Goal: Task Accomplishment & Management: Manage account settings

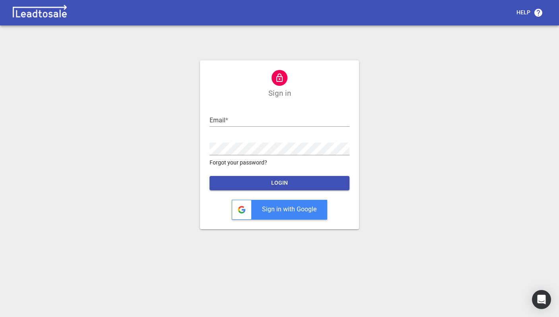
type input "[EMAIL_ADDRESS][DOMAIN_NAME]"
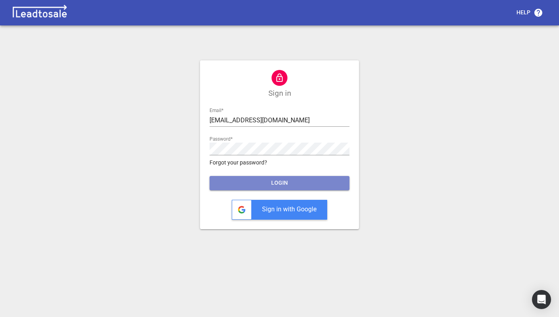
click at [291, 183] on span "LOGIN" at bounding box center [279, 183] width 127 height 8
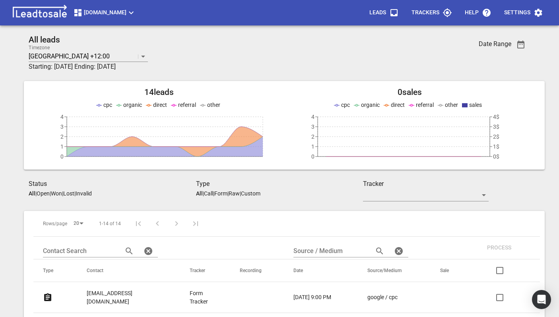
click at [87, 14] on span "[DOMAIN_NAME]" at bounding box center [104, 13] width 63 height 10
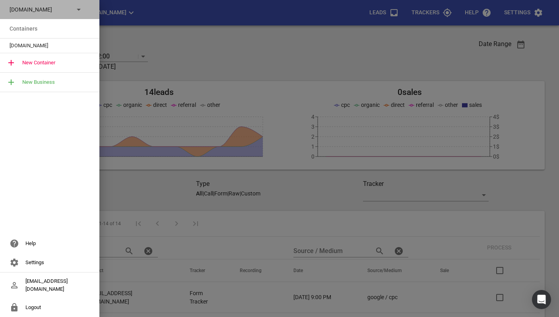
click at [85, 14] on div "[DOMAIN_NAME]" at bounding box center [49, 9] width 99 height 19
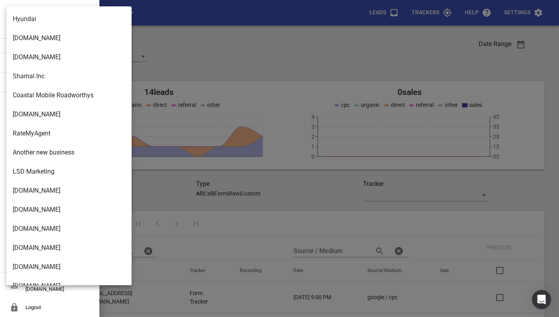
scroll to position [3220, 0]
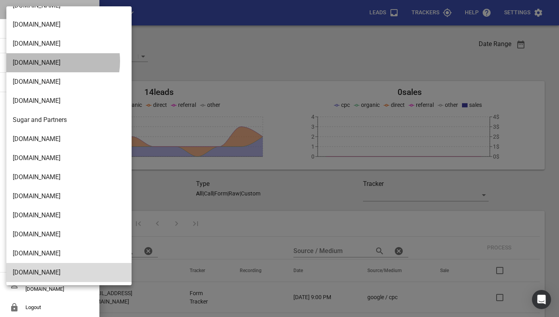
click at [48, 61] on li "[DOMAIN_NAME]" at bounding box center [68, 62] width 125 height 19
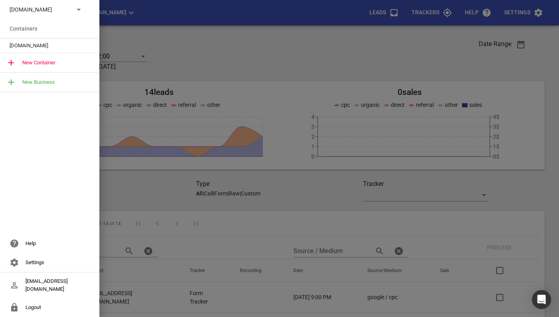
click at [40, 50] on div "[DOMAIN_NAME]" at bounding box center [49, 46] width 99 height 14
click at [26, 41] on div "[DOMAIN_NAME]" at bounding box center [49, 46] width 99 height 14
click at [15, 42] on span "[DOMAIN_NAME]" at bounding box center [47, 46] width 74 height 8
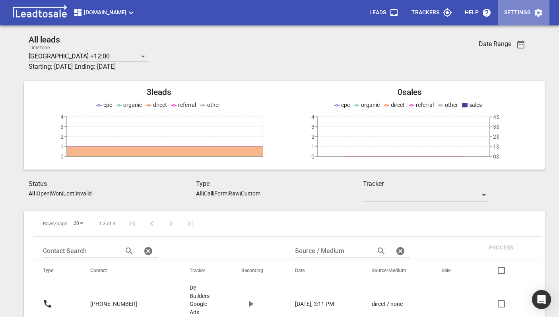
click at [524, 14] on p "Settings" at bounding box center [517, 13] width 26 height 8
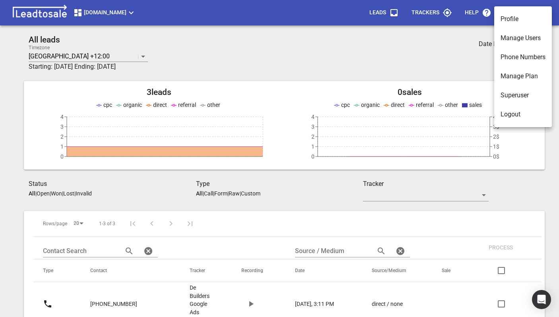
click at [509, 80] on li "Manage Plan" at bounding box center [523, 76] width 58 height 19
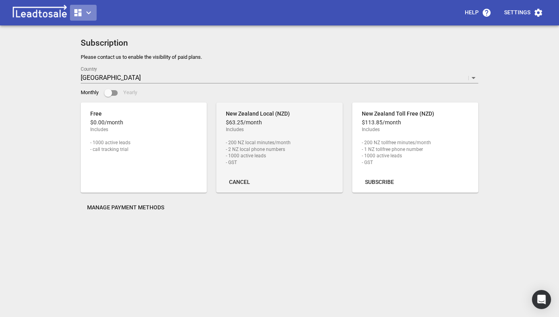
click at [79, 16] on icon "button" at bounding box center [77, 12] width 7 height 7
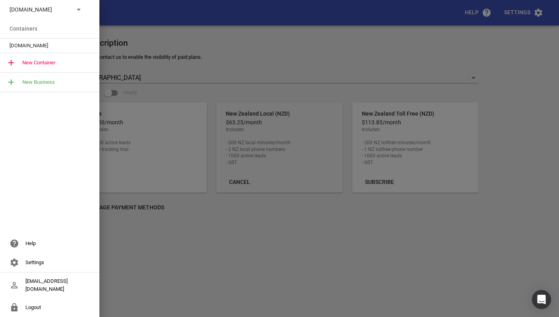
click at [156, 54] on div at bounding box center [279, 158] width 559 height 317
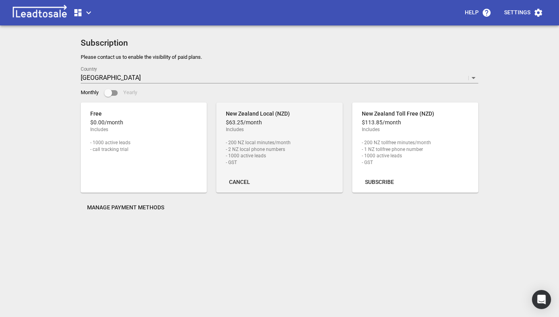
click at [233, 179] on span "Cancel" at bounding box center [239, 183] width 21 height 8
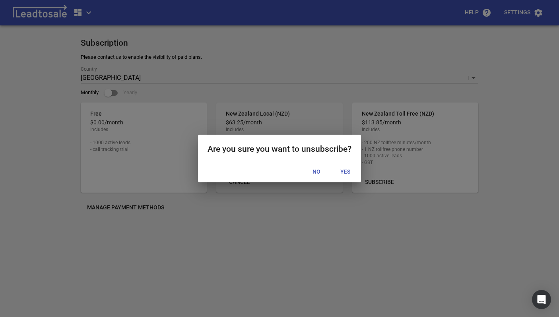
click at [339, 171] on span "Yes" at bounding box center [345, 172] width 13 height 8
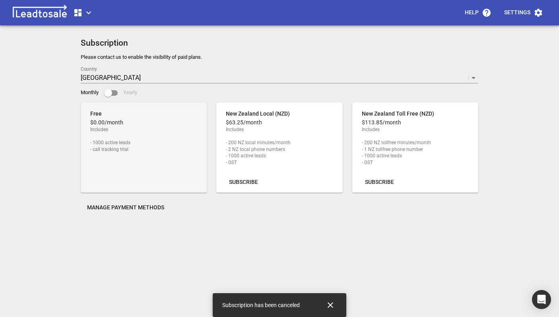
click at [81, 13] on icon "button" at bounding box center [77, 12] width 7 height 7
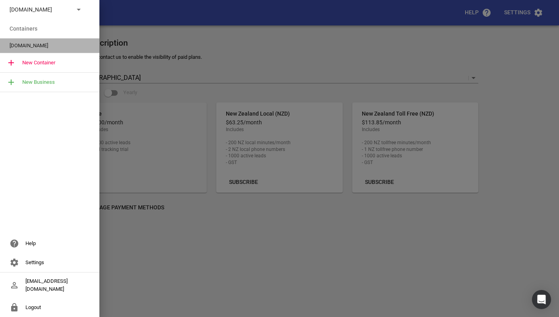
click at [40, 47] on span "[DOMAIN_NAME]" at bounding box center [47, 46] width 74 height 8
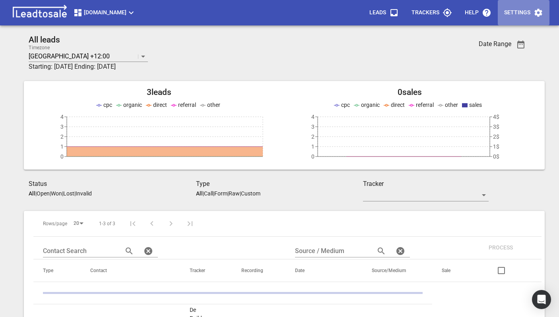
click at [520, 9] on p "Settings" at bounding box center [517, 13] width 26 height 8
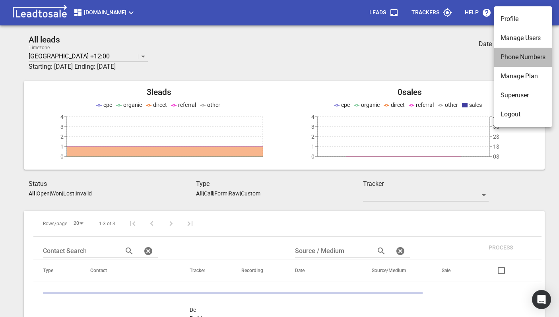
click at [515, 54] on li "Phone Numbers" at bounding box center [523, 57] width 58 height 19
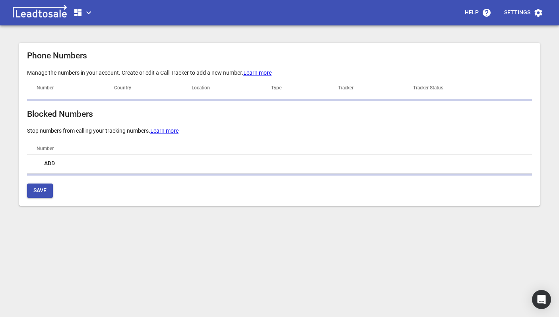
click at [86, 16] on icon "button" at bounding box center [89, 13] width 10 height 10
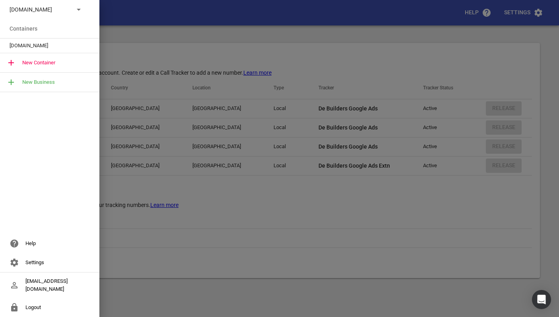
click at [62, 50] on div "[DOMAIN_NAME]" at bounding box center [49, 46] width 99 height 14
click at [447, 45] on div at bounding box center [279, 158] width 559 height 317
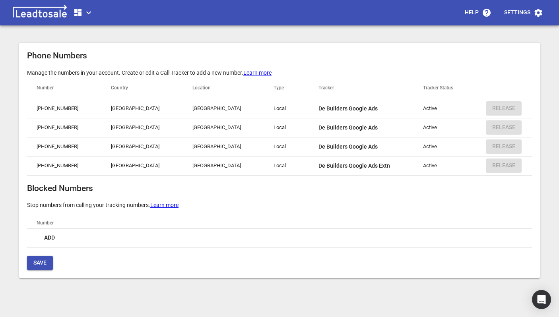
click at [76, 9] on icon "button" at bounding box center [77, 12] width 7 height 7
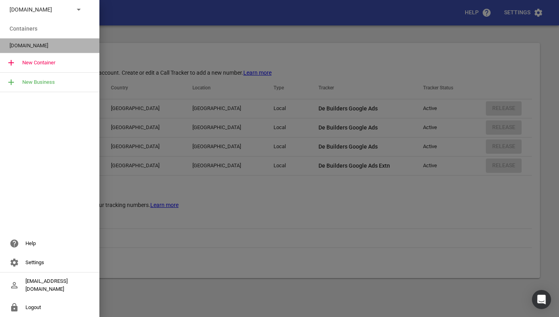
click at [48, 48] on span "[DOMAIN_NAME]" at bounding box center [47, 46] width 74 height 8
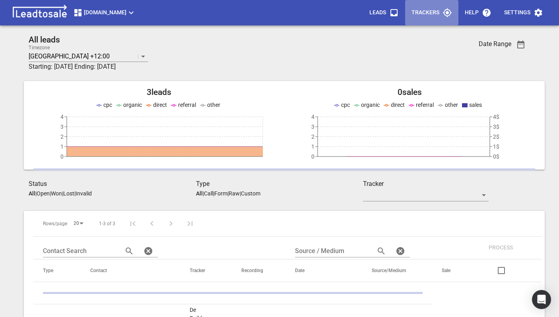
click at [428, 15] on p "Trackers" at bounding box center [426, 13] width 28 height 8
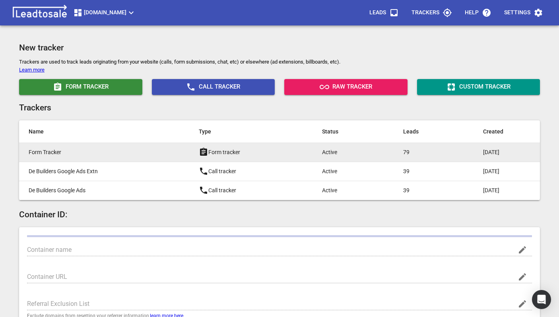
type input "[DOMAIN_NAME]"
type input "[URL][DOMAIN_NAME]"
type input "G-6YQC6963J5"
type input "uXmXSMJ0S2GI4NhywsPyEA"
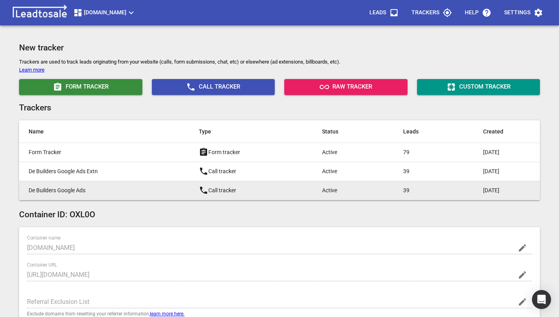
click at [128, 188] on p "De Builders Google Ads" at bounding box center [98, 190] width 138 height 8
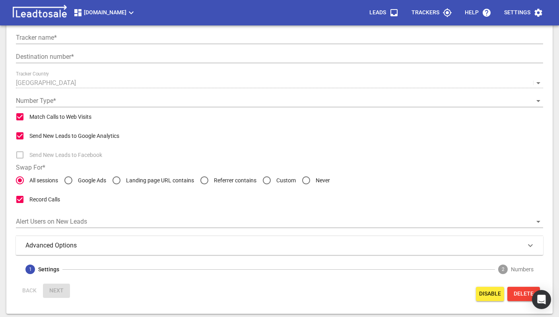
type input "De Builders Google Ads"
type input "[PHONE_NUMBER]"
radio input "false"
radio input "true"
type input "Call from Google Ads"
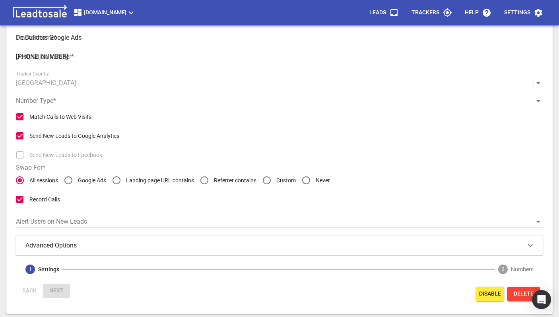
type input "5"
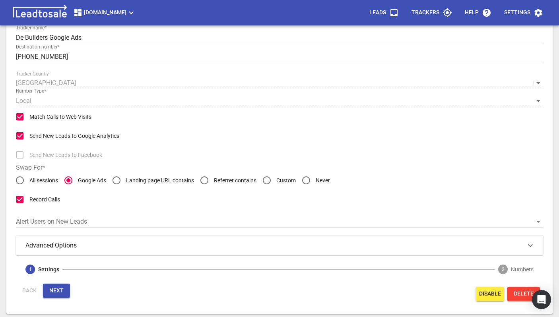
scroll to position [45, 0]
click at [480, 295] on span "Disable" at bounding box center [490, 294] width 22 height 8
click at [64, 293] on button "Next" at bounding box center [56, 291] width 27 height 14
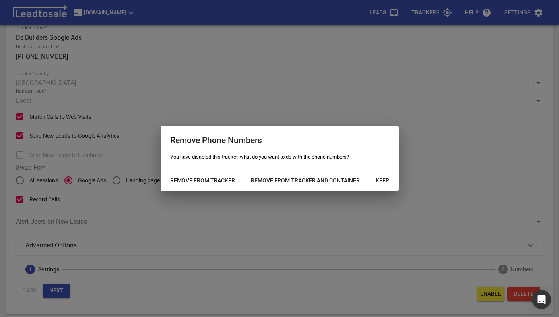
click at [303, 181] on span "Remove from tracker and container" at bounding box center [305, 181] width 109 height 8
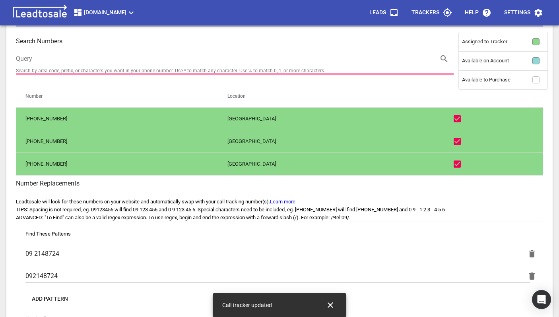
checkbox input "false"
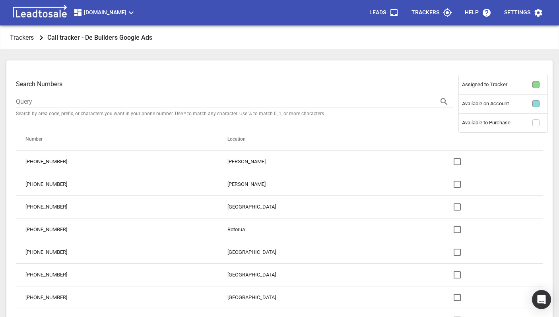
click at [384, 16] on p "Leads" at bounding box center [377, 13] width 17 height 8
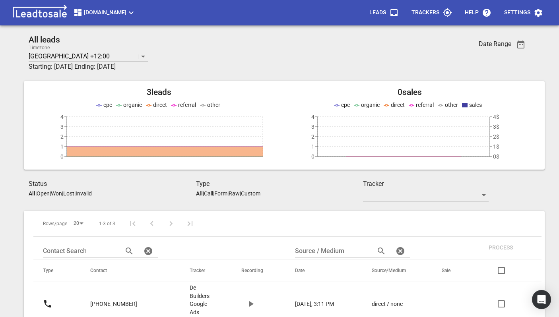
click at [427, 13] on p "Trackers" at bounding box center [426, 13] width 28 height 8
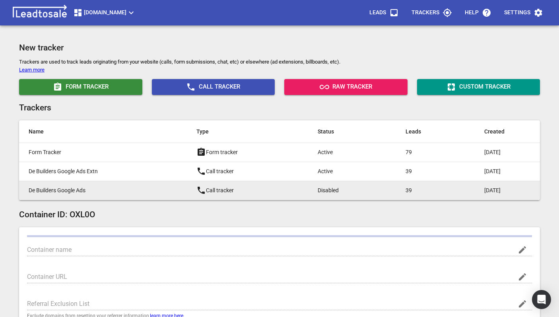
type input "[DOMAIN_NAME]"
type input "[URL][DOMAIN_NAME]"
type input "G-6YQC6963J5"
type input "uXmXSMJ0S2GI4NhywsPyEA"
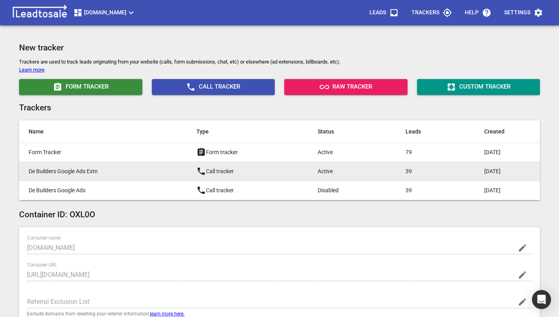
click at [126, 174] on p "De Builders Google Ads Extn" at bounding box center [97, 171] width 136 height 8
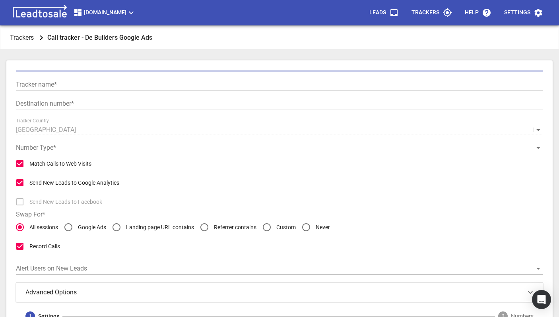
type input "De Builders Google Ads Extn"
type input "[PHONE_NUMBER]"
checkbox input "false"
type input "Call from Google Ads"
type input "30"
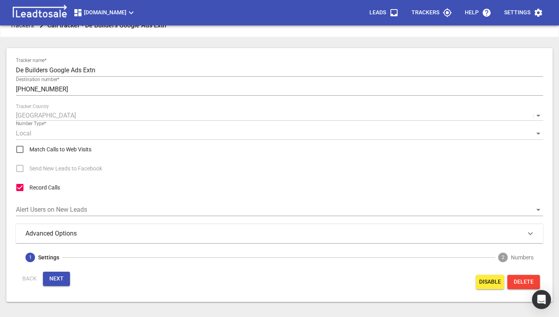
scroll to position [12, 0]
click at [483, 283] on span "Disable" at bounding box center [490, 283] width 22 height 8
click at [62, 280] on span "Next" at bounding box center [56, 280] width 14 height 8
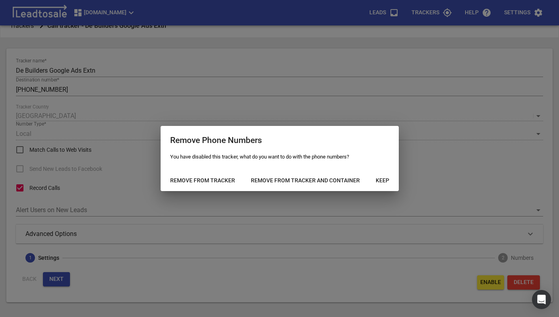
click at [301, 179] on span "Remove from tracker and container" at bounding box center [305, 181] width 109 height 8
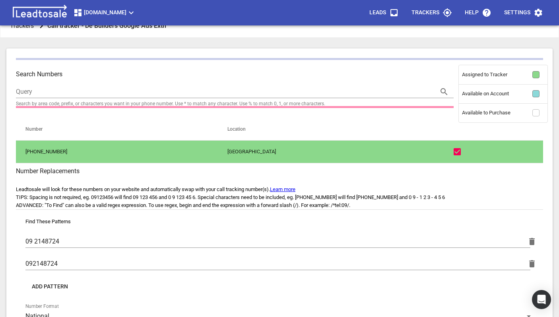
checkbox input "false"
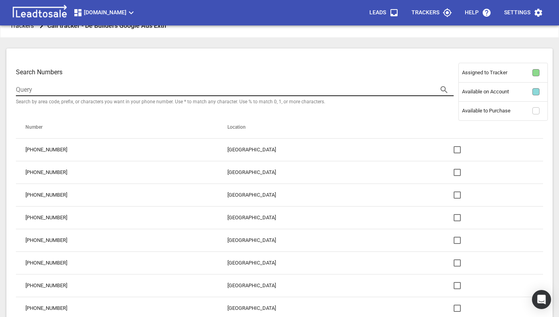
scroll to position [411, 0]
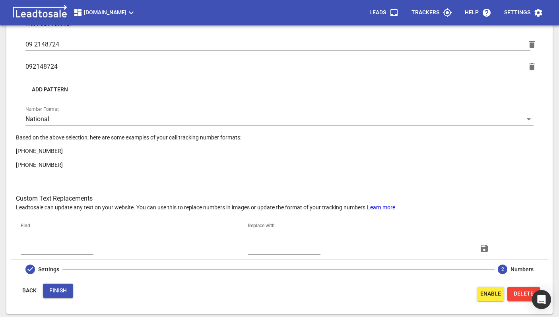
click at [57, 291] on span "Finish" at bounding box center [57, 291] width 17 height 8
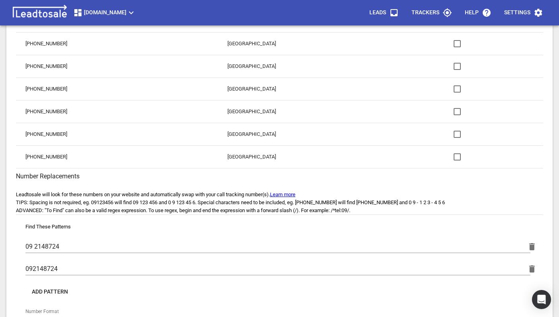
scroll to position [0, 0]
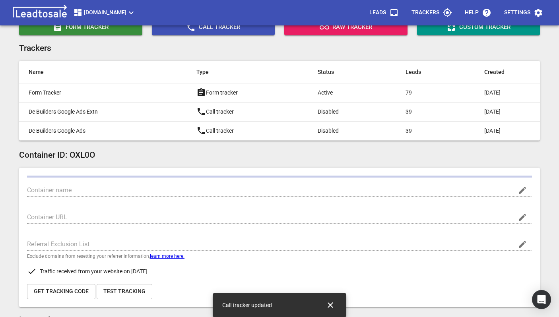
scroll to position [60, 0]
type input "[DOMAIN_NAME]"
type input "[URL][DOMAIN_NAME]"
type input "G-6YQC6963J5"
type input "uXmXSMJ0S2GI4NhywsPyEA"
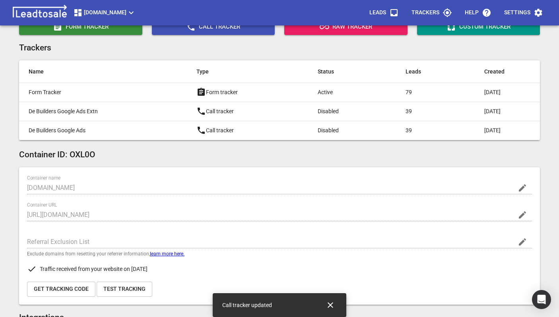
scroll to position [0, 0]
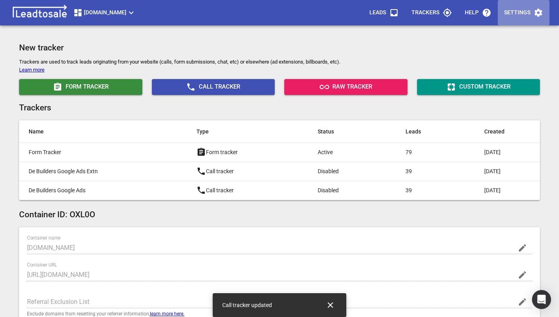
click at [508, 13] on p "Settings" at bounding box center [517, 13] width 26 height 8
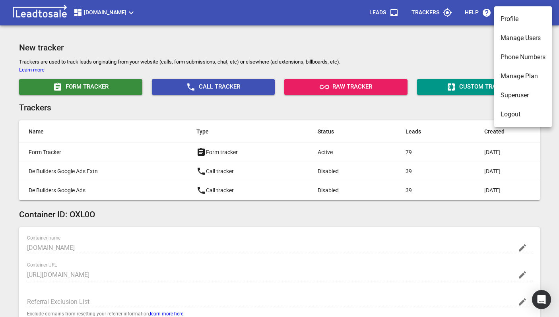
click at [515, 55] on li "Phone Numbers" at bounding box center [523, 57] width 58 height 19
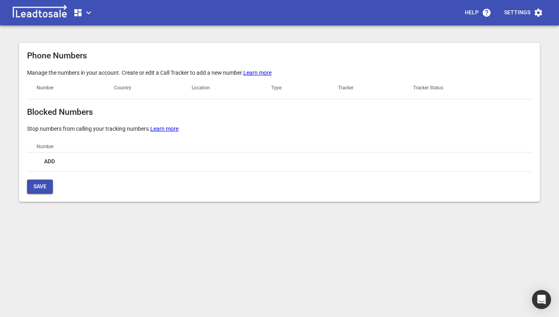
click at [83, 12] on span "button" at bounding box center [83, 13] width 20 height 10
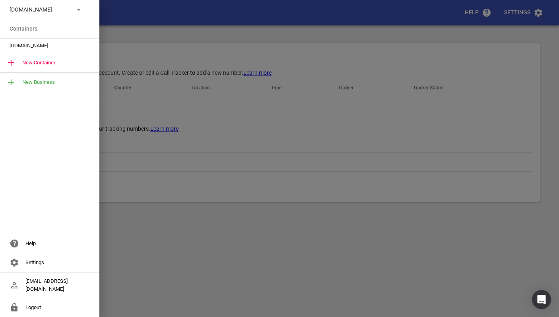
click at [50, 48] on span "[DOMAIN_NAME]" at bounding box center [47, 46] width 74 height 8
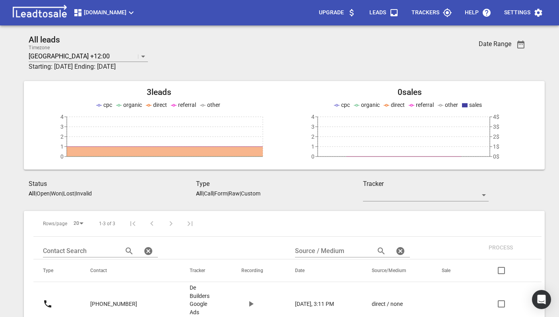
click at [112, 20] on button "[DOMAIN_NAME]" at bounding box center [104, 13] width 69 height 16
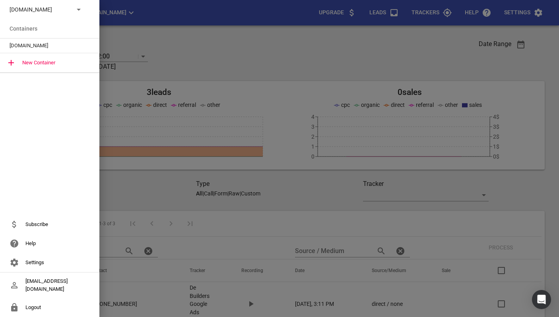
click at [91, 14] on div "[DOMAIN_NAME]" at bounding box center [49, 9] width 99 height 19
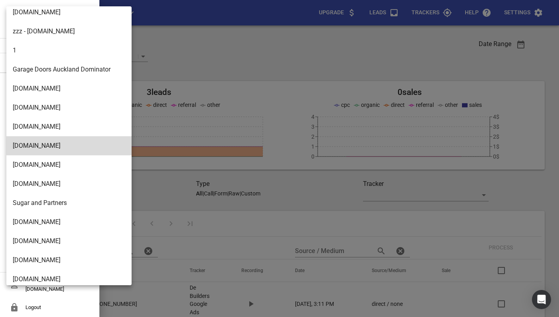
scroll to position [1228, 0]
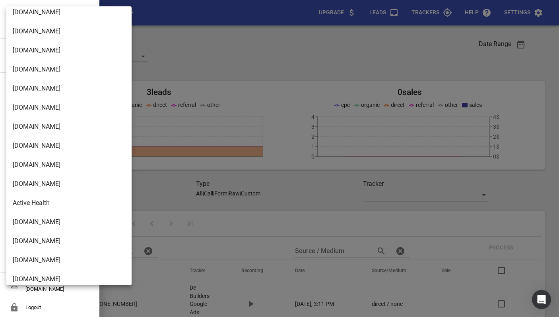
click at [39, 147] on li "[DOMAIN_NAME]" at bounding box center [68, 145] width 125 height 19
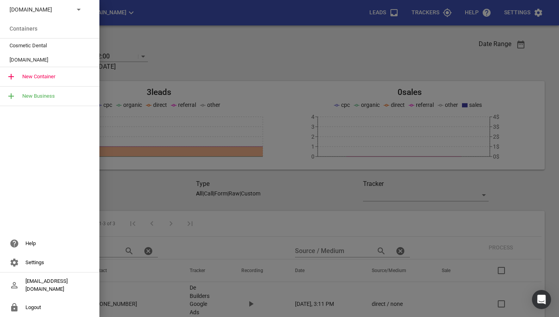
click at [35, 45] on span "Cosmetic Dental" at bounding box center [47, 46] width 74 height 8
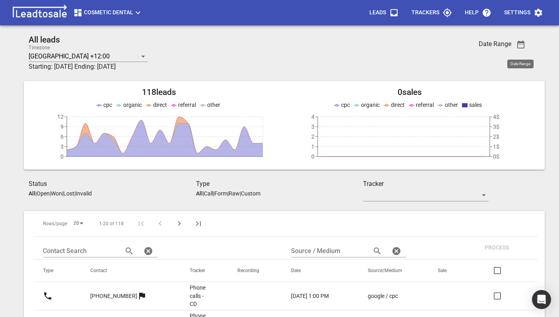
click at [520, 41] on icon "button" at bounding box center [521, 45] width 10 height 10
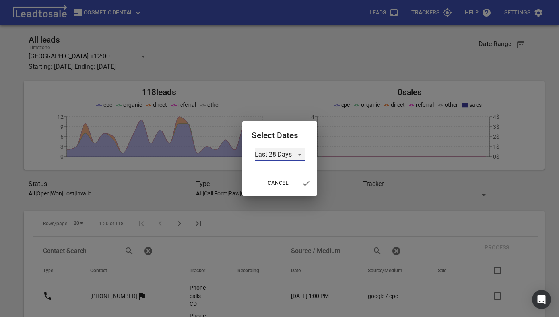
click at [270, 158] on div "Last 28 Days" at bounding box center [280, 154] width 50 height 13
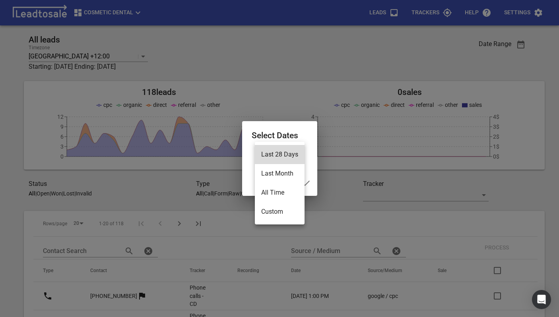
click at [270, 208] on li "Custom" at bounding box center [280, 211] width 50 height 19
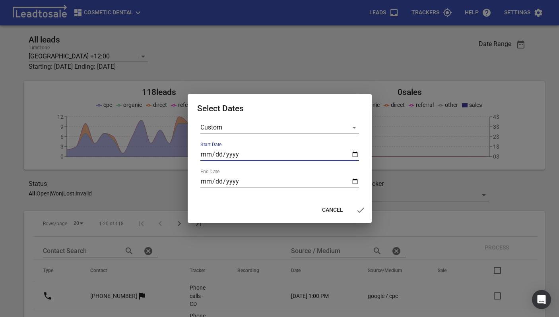
click at [355, 154] on input "Start Date" at bounding box center [279, 154] width 159 height 13
type input "2025-08-15"
click at [357, 186] on input "End Date" at bounding box center [279, 181] width 159 height 13
click at [361, 182] on form "Custom Start Date 2025-08-15 End Date" at bounding box center [279, 154] width 165 height 67
click at [359, 181] on form "Custom Start Date 2025-08-15 End Date" at bounding box center [279, 154] width 165 height 67
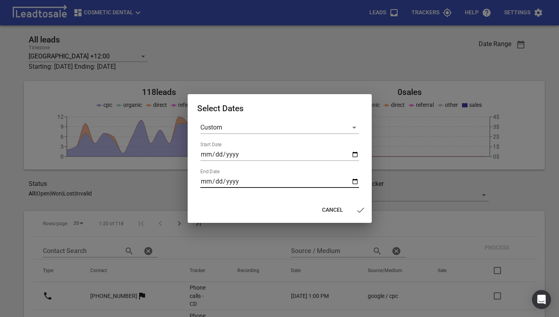
click at [354, 181] on input "End Date" at bounding box center [279, 181] width 159 height 13
type input "2025-08-15"
click at [357, 214] on icon "button" at bounding box center [361, 211] width 10 height 10
